Goal: Information Seeking & Learning: Learn about a topic

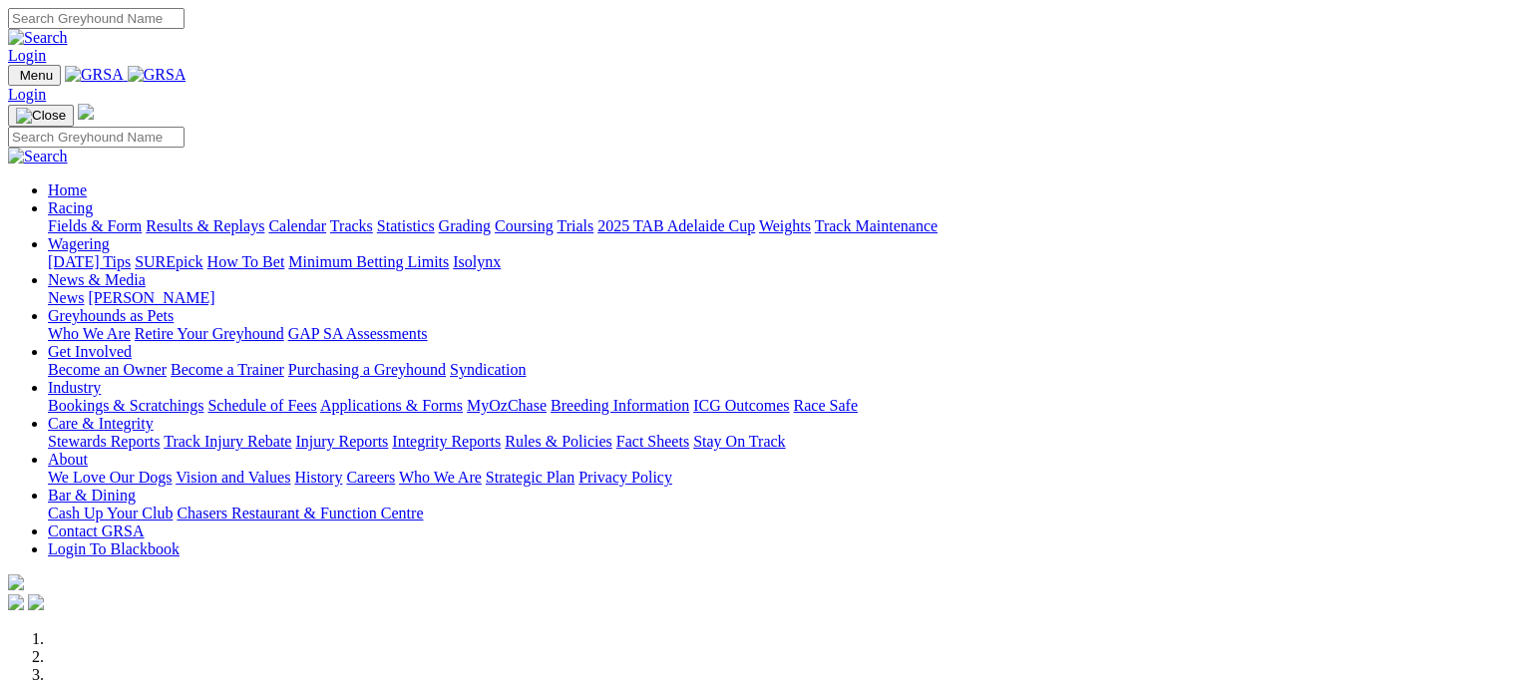
drag, startPoint x: 0, startPoint y: 0, endPoint x: 347, endPoint y: 76, distance: 355.2
click at [93, 199] on link "Racing" at bounding box center [70, 207] width 45 height 17
click at [84, 217] on link "Fields & Form" at bounding box center [95, 225] width 94 height 17
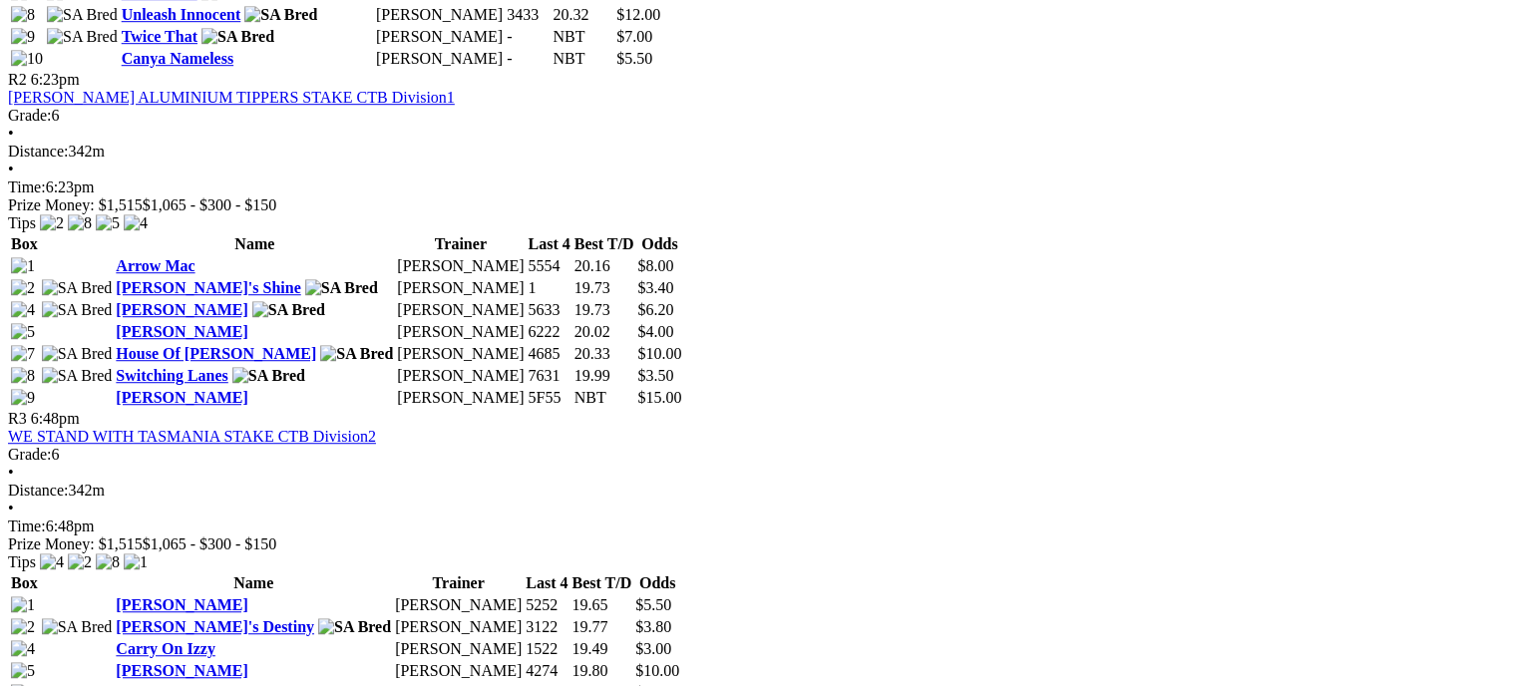
scroll to position [1337, 0]
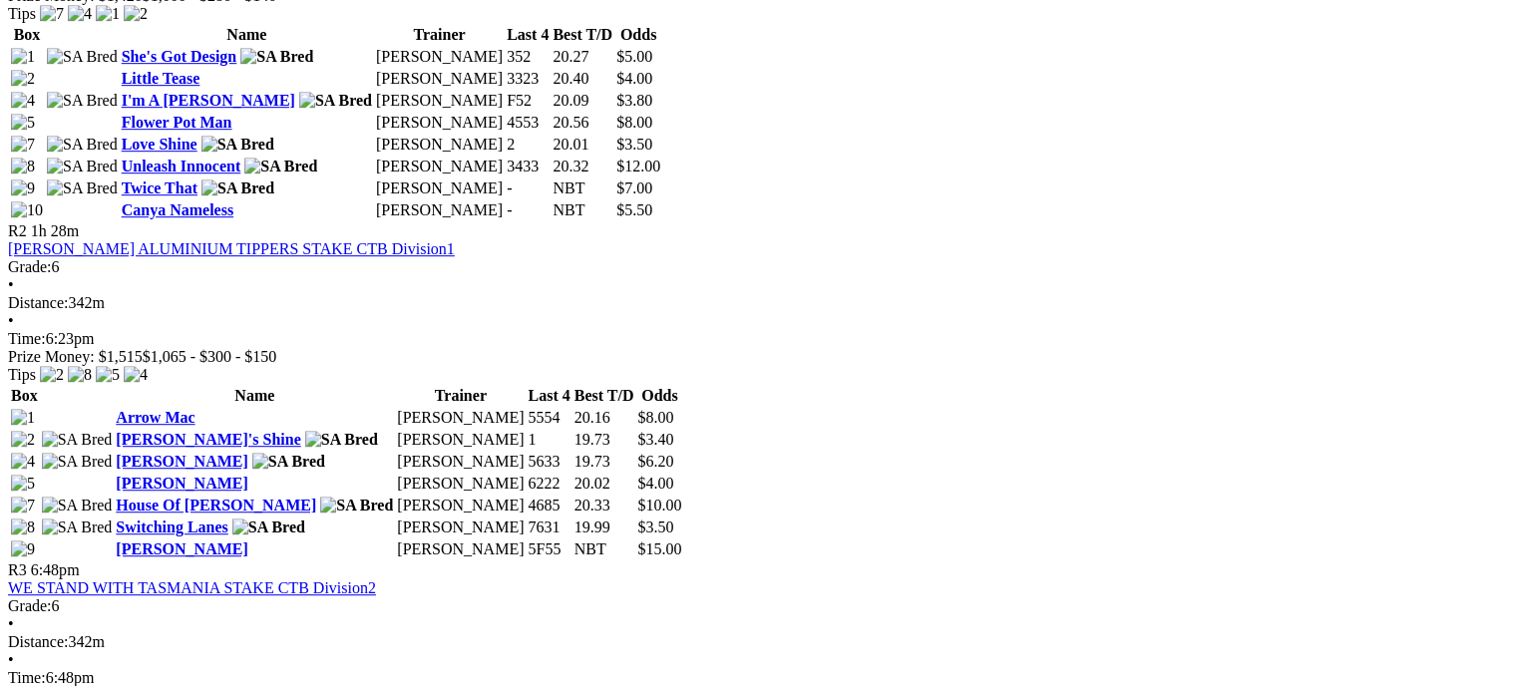
scroll to position [1207, 0]
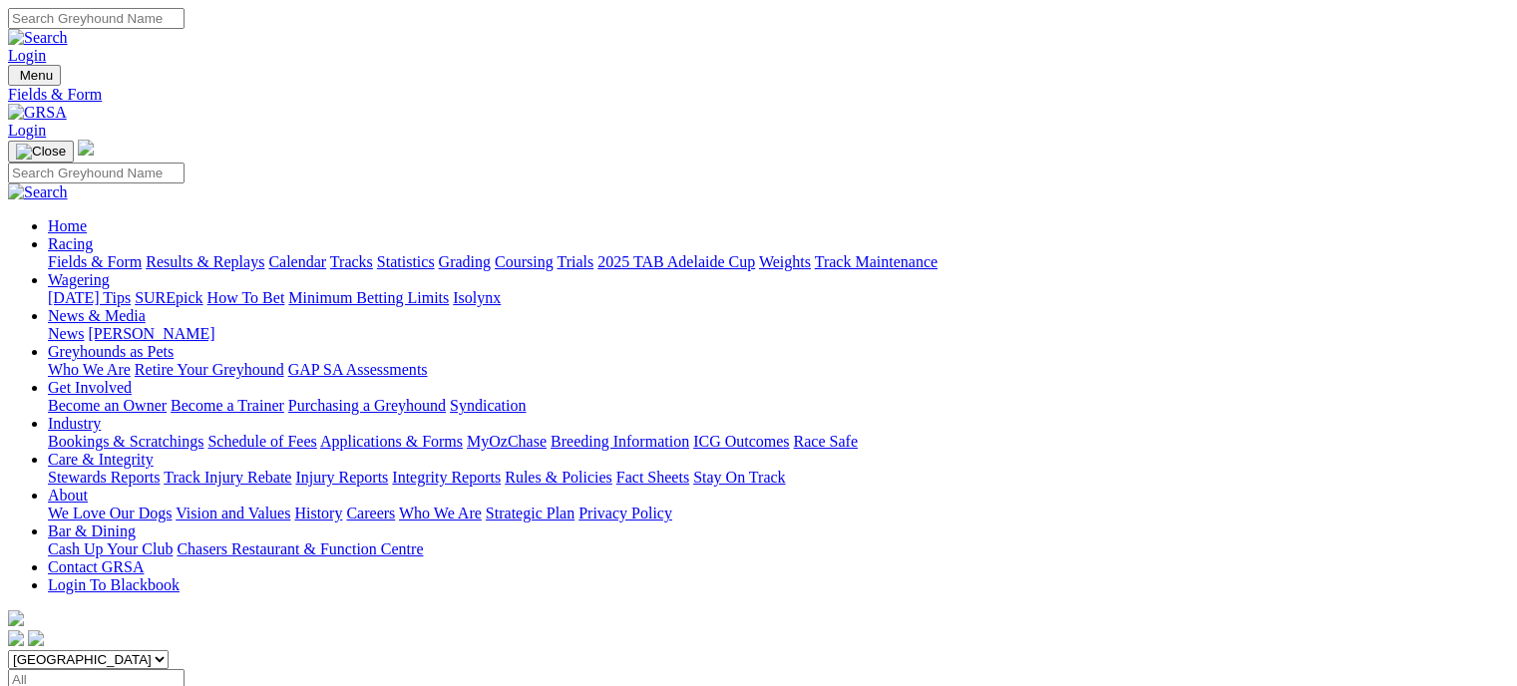
click at [326, 253] on link "Calendar" at bounding box center [297, 261] width 58 height 17
click at [83, 253] on link "Fields & Form" at bounding box center [95, 261] width 94 height 17
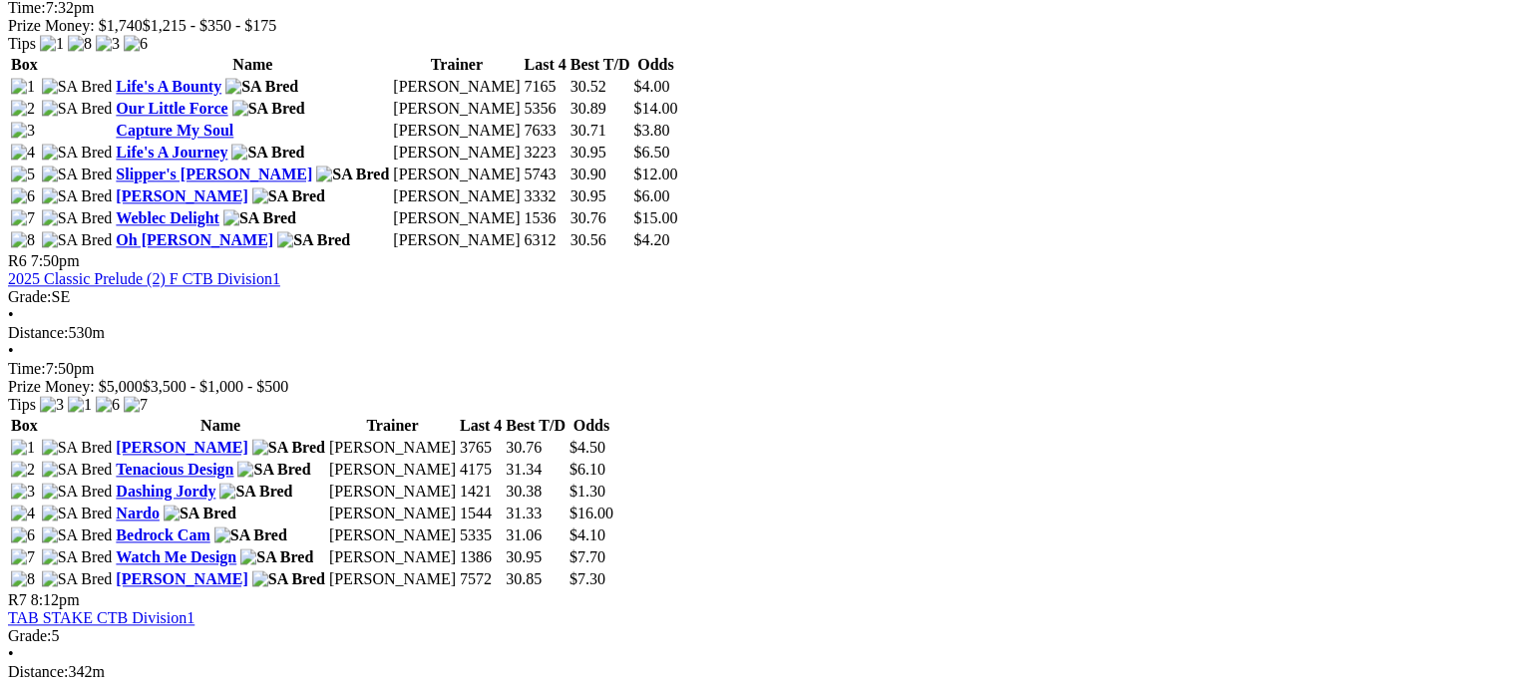
scroll to position [2492, 0]
